Goal: Navigation & Orientation: Go to known website

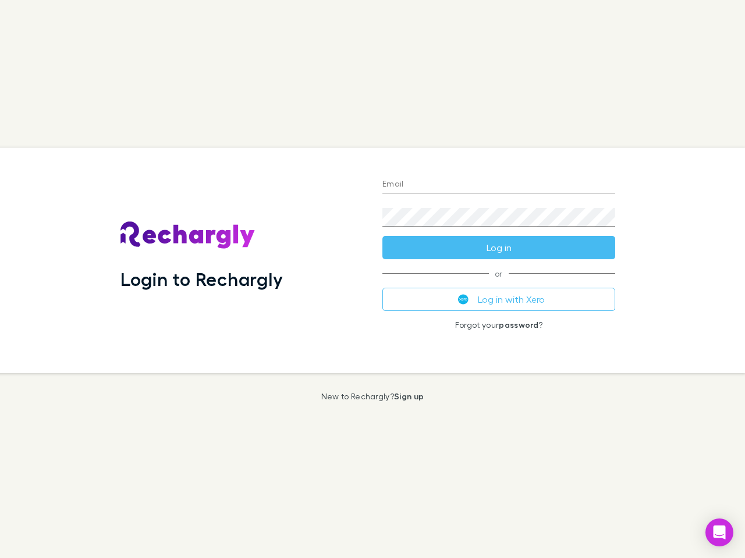
click at [372, 279] on div "Login to Rechargly" at bounding box center [242, 261] width 262 height 226
click at [499, 185] on input "Email" at bounding box center [498, 185] width 233 height 19
click at [499, 248] on button "Log in" at bounding box center [498, 247] width 233 height 23
click at [499, 300] on div "Email Password Log in or Log in with Xero Forgot your password ?" at bounding box center [498, 261] width 251 height 226
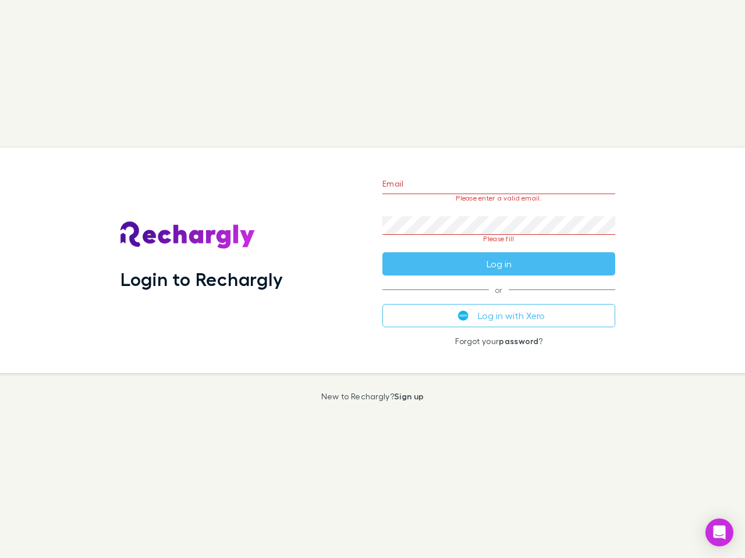
click at [719, 533] on icon "Open Intercom Messenger" at bounding box center [719, 533] width 12 height 14
